Goal: Task Accomplishment & Management: Use online tool/utility

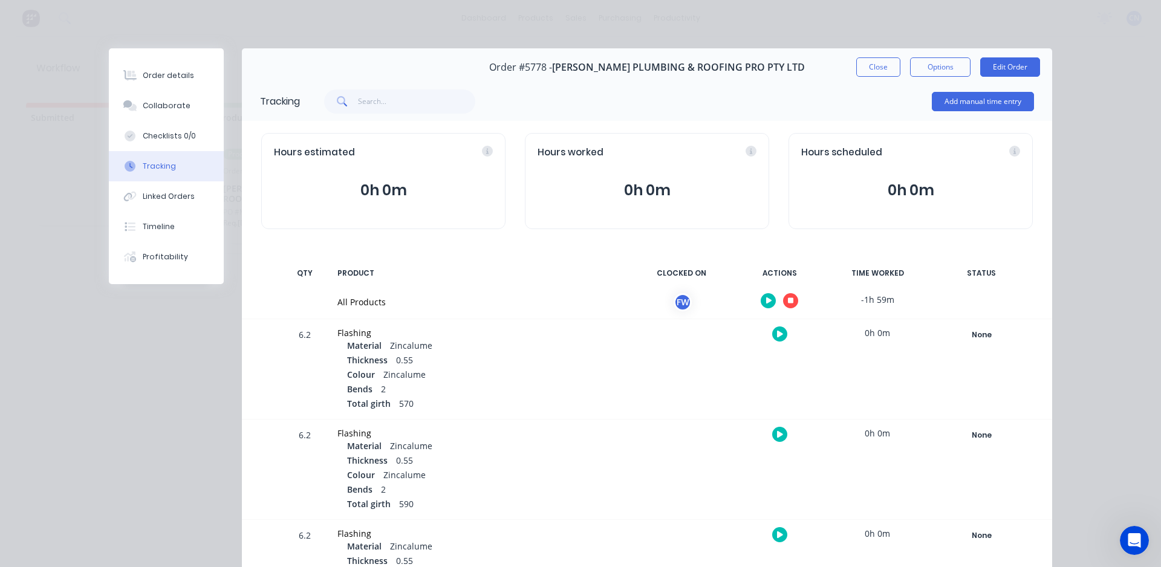
click at [790, 298] on button "button" at bounding box center [790, 300] width 15 height 15
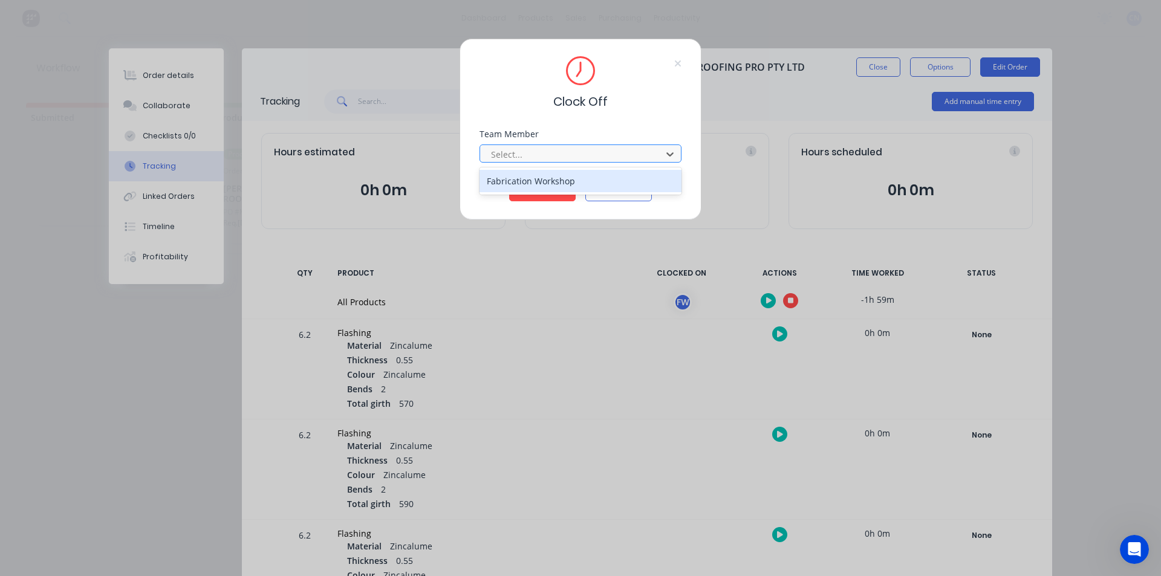
click at [533, 160] on div at bounding box center [573, 154] width 166 height 15
click at [543, 178] on div "Fabrication Workshop" at bounding box center [581, 181] width 202 height 22
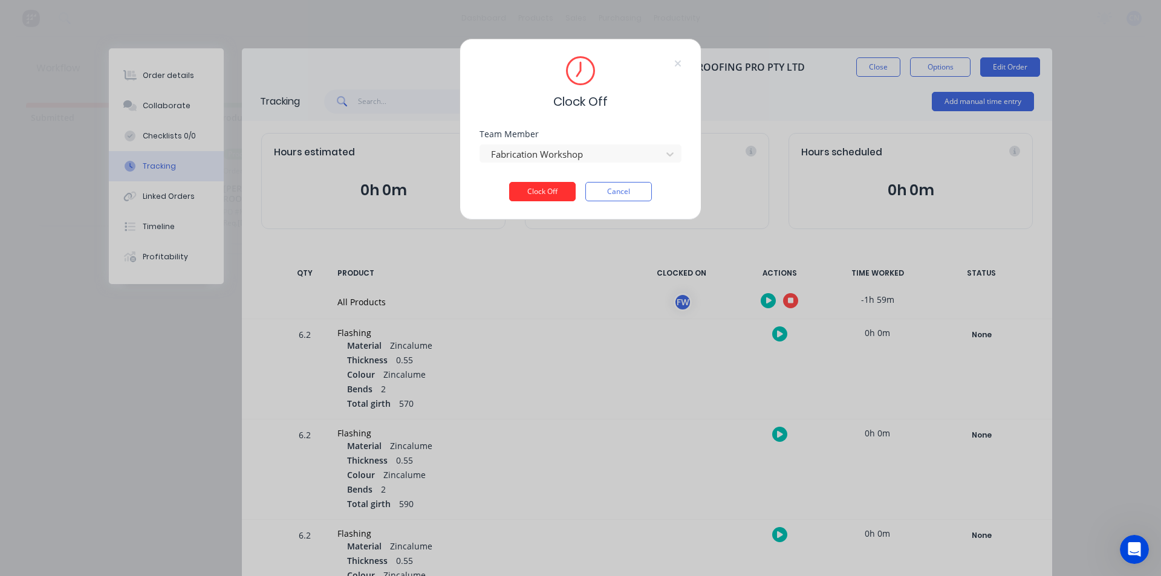
click at [550, 197] on button "Clock Off" at bounding box center [542, 191] width 67 height 19
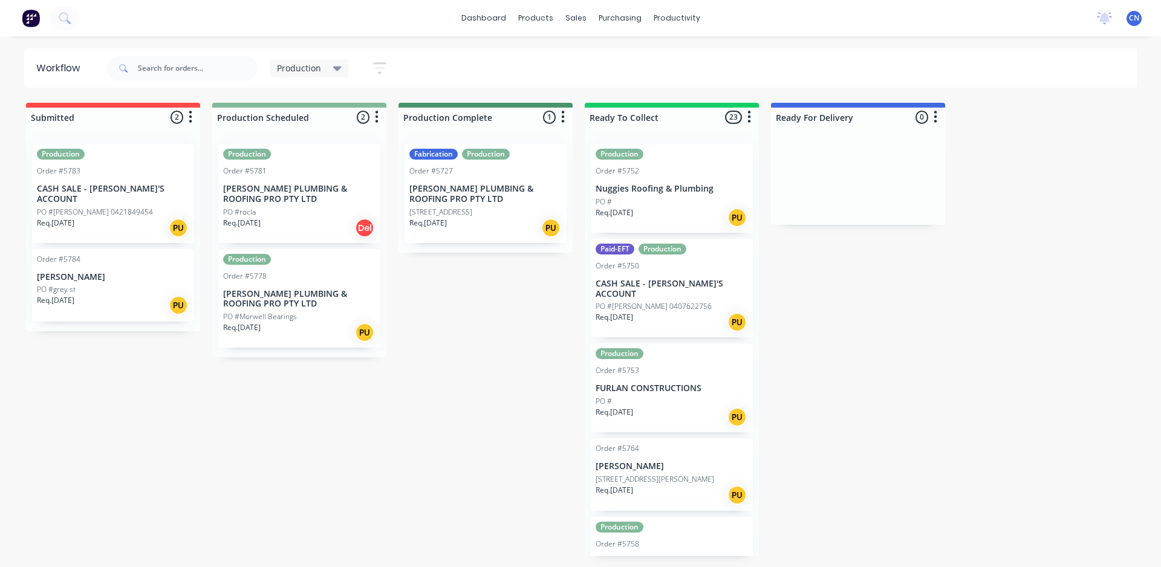
click at [97, 284] on div "PO #grey st" at bounding box center [113, 289] width 152 height 11
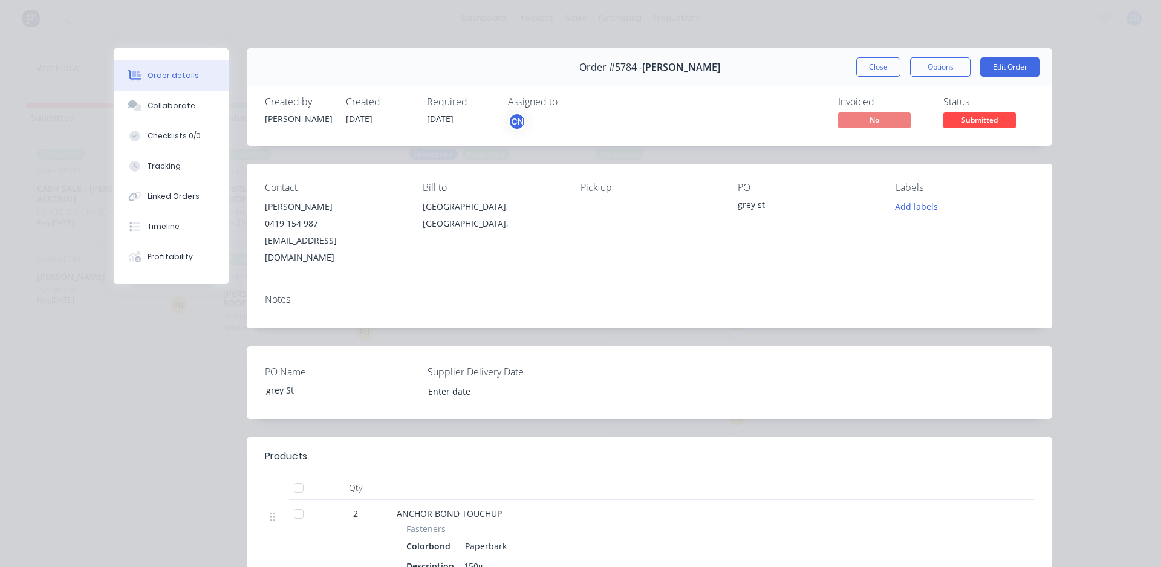
drag, startPoint x: 883, startPoint y: 74, endPoint x: 876, endPoint y: 74, distance: 7.3
click at [882, 74] on button "Close" at bounding box center [878, 66] width 44 height 19
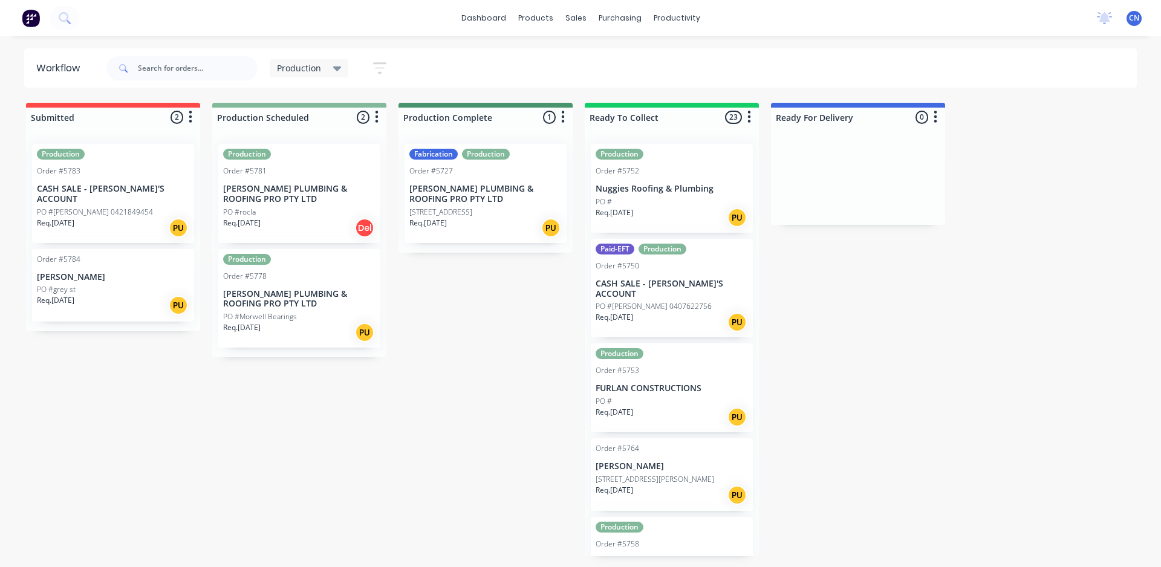
click at [93, 177] on div "Production Order #5783 CASH SALE - BEN'S ACCOUNT PO #Michael 0421849454 Req. 10…" at bounding box center [113, 193] width 162 height 99
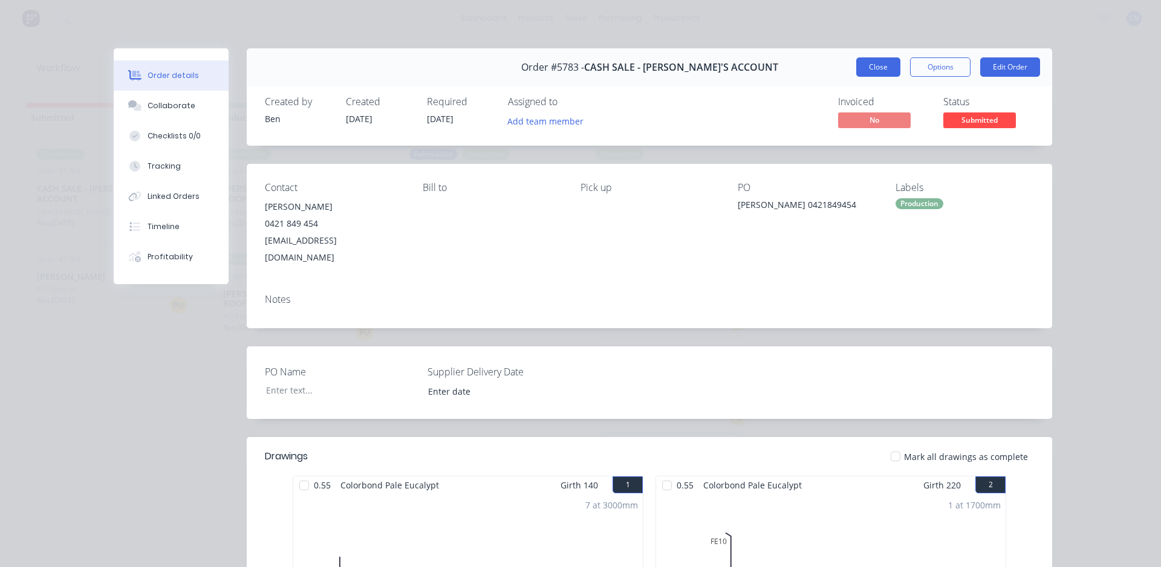
click at [886, 70] on button "Close" at bounding box center [878, 66] width 44 height 19
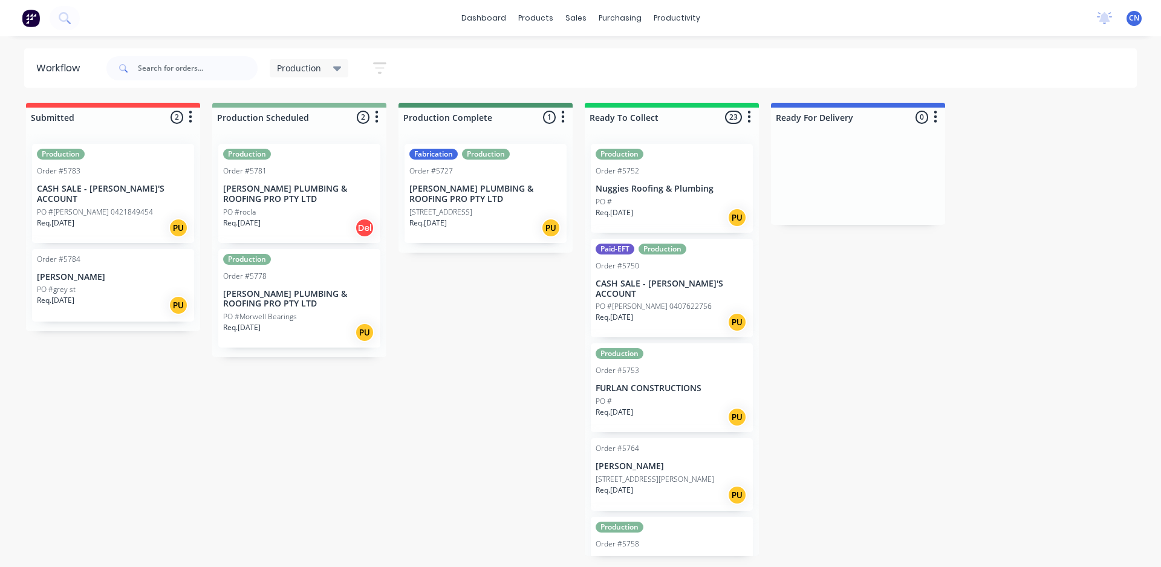
click at [321, 292] on p "[PERSON_NAME] PLUMBING & ROOFING PRO PTY LTD" at bounding box center [299, 299] width 152 height 21
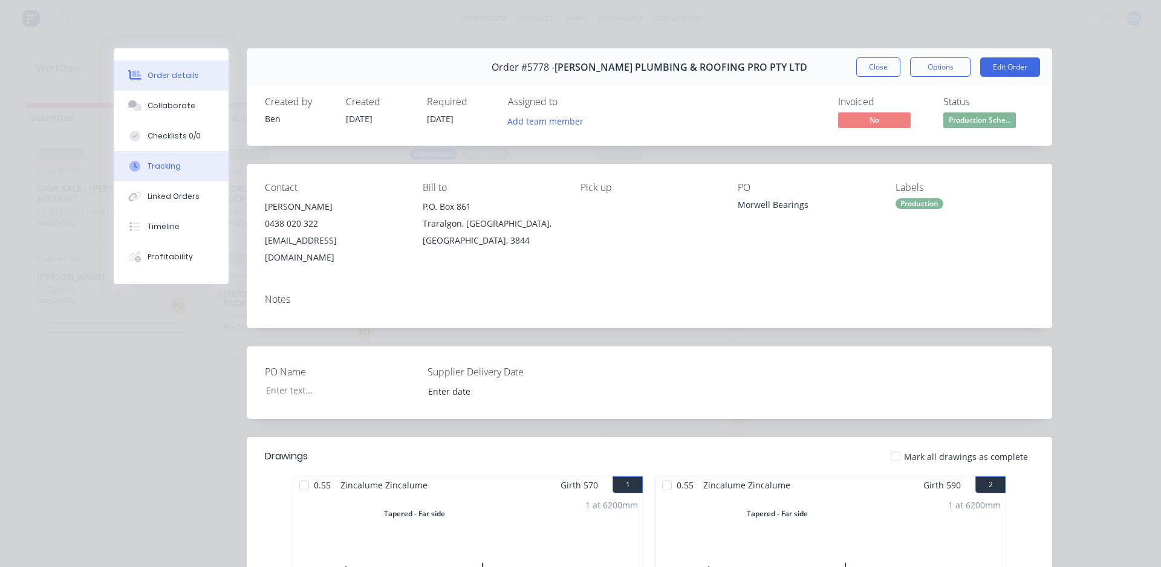
click at [190, 165] on button "Tracking" at bounding box center [171, 166] width 115 height 30
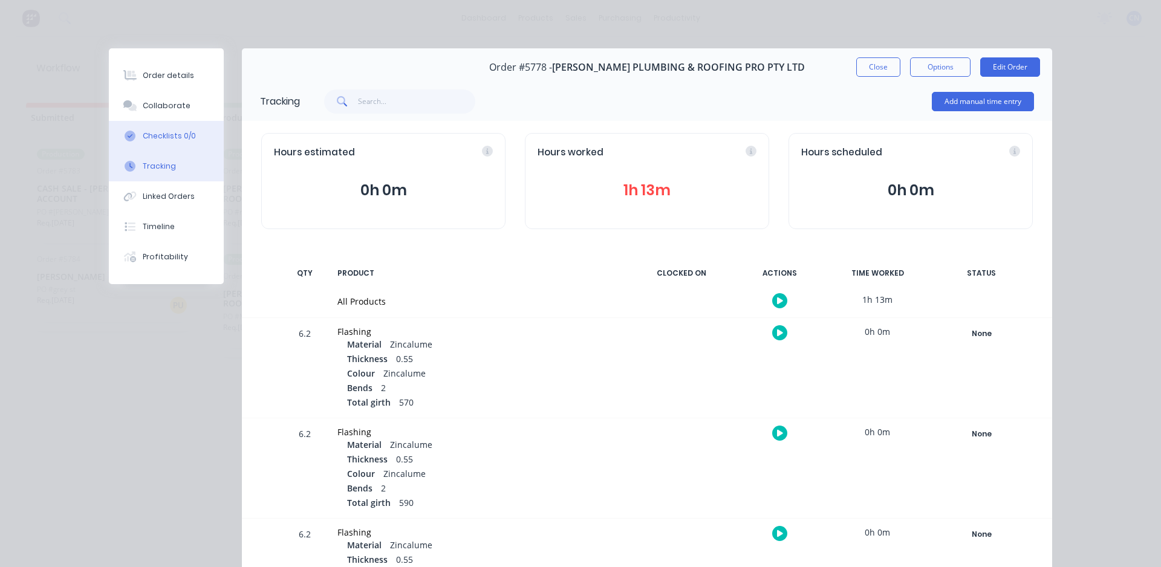
click at [189, 129] on button "Checklists 0/0" at bounding box center [166, 136] width 115 height 30
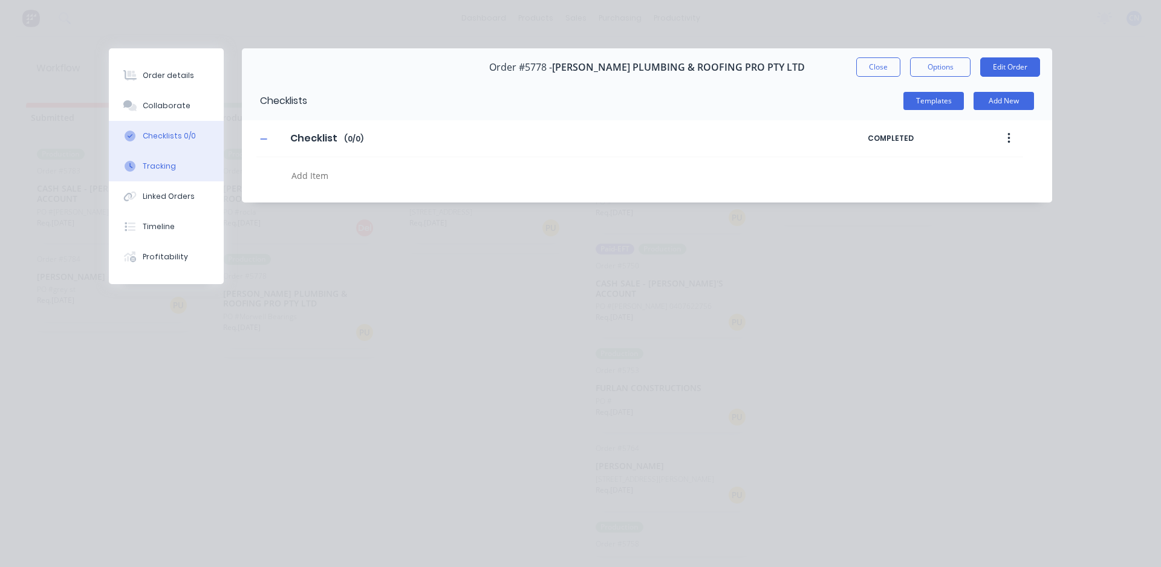
click at [182, 158] on button "Tracking" at bounding box center [166, 166] width 115 height 30
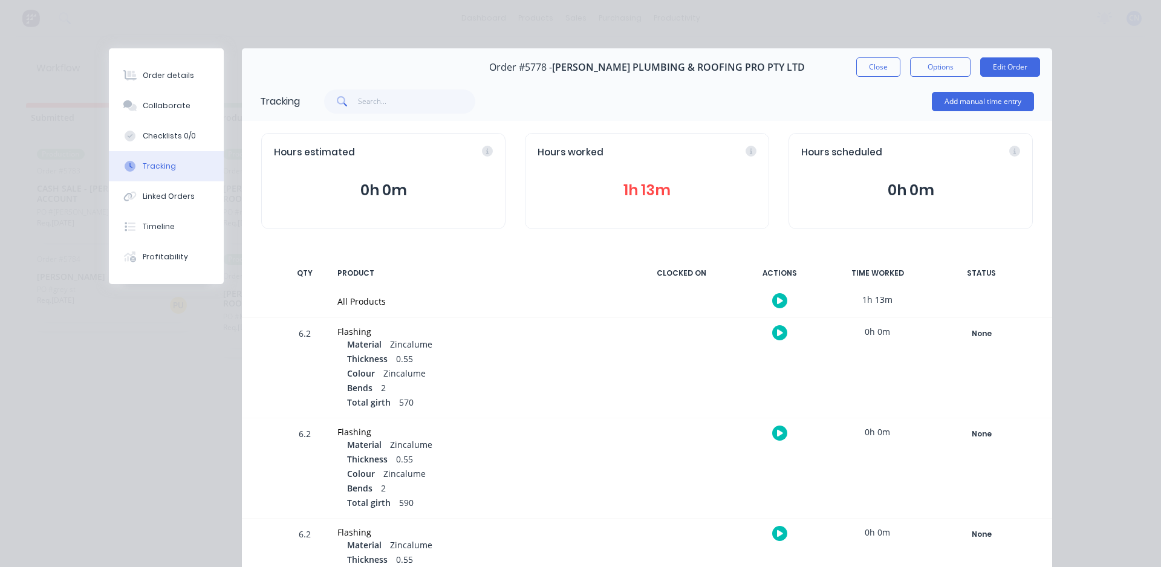
click at [777, 300] on icon "button" at bounding box center [780, 301] width 6 height 8
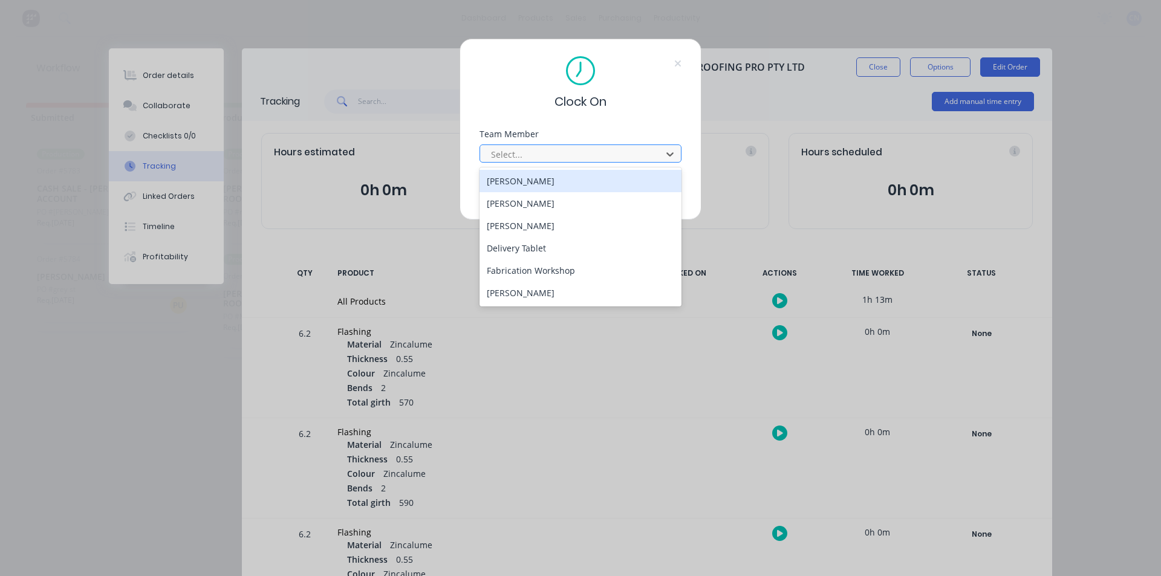
click at [624, 157] on div at bounding box center [573, 154] width 166 height 15
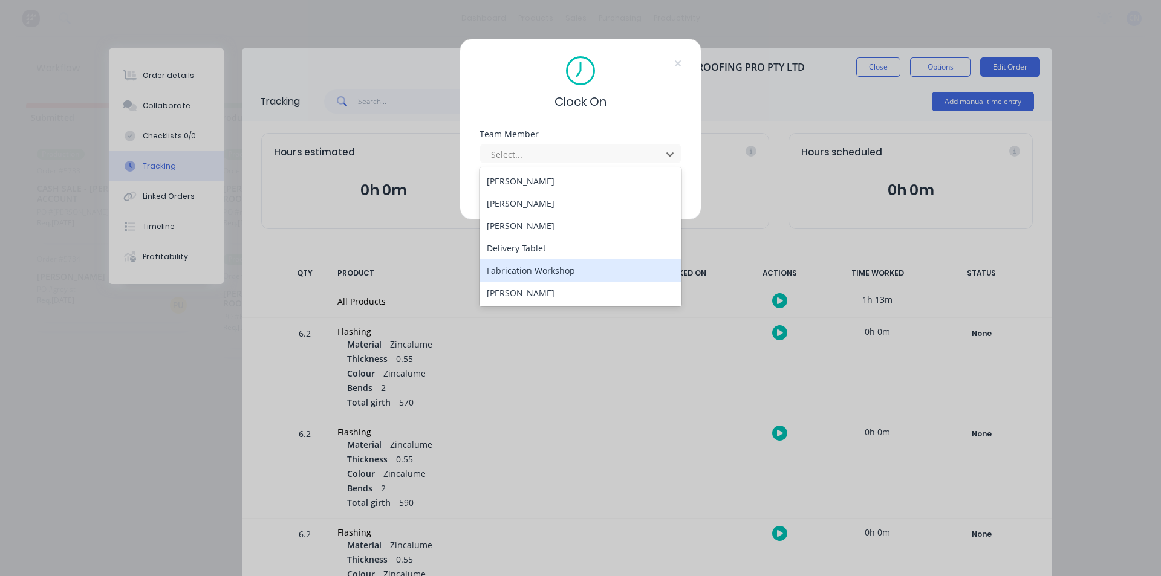
click at [606, 273] on div "Fabrication Workshop" at bounding box center [581, 270] width 202 height 22
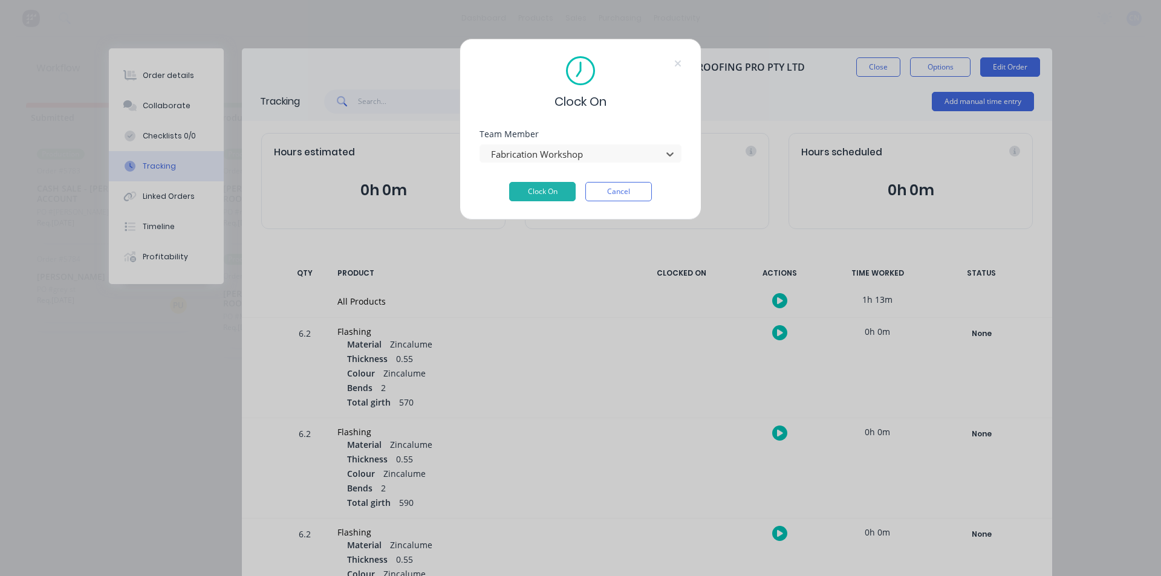
click at [554, 181] on div "Team Member option Fabrication Workshop, selected. Fabrication Workshop" at bounding box center [581, 156] width 202 height 52
click at [556, 184] on button "Clock On" at bounding box center [542, 191] width 67 height 19
